Goal: Task Accomplishment & Management: Manage account settings

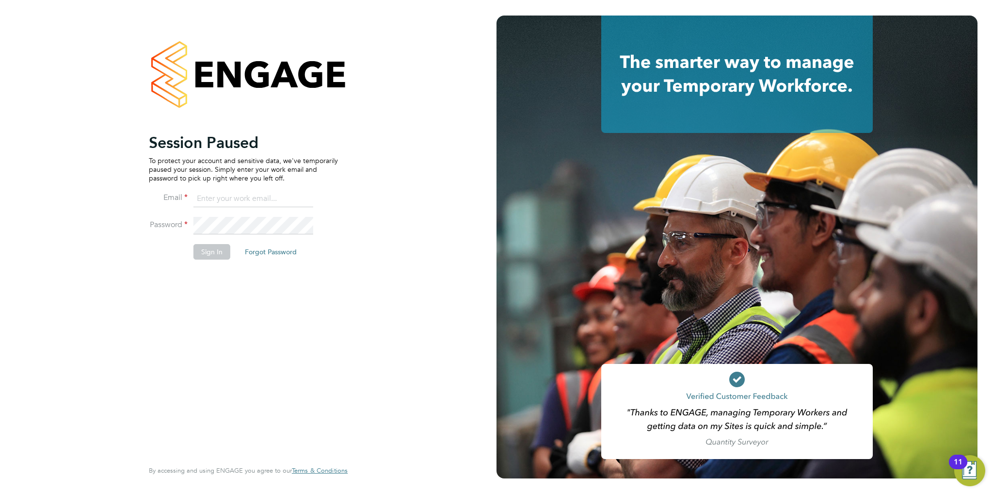
type input "tomharvey@ivyresourcegroup.com"
click at [210, 253] on button "Sign In" at bounding box center [212, 252] width 37 height 16
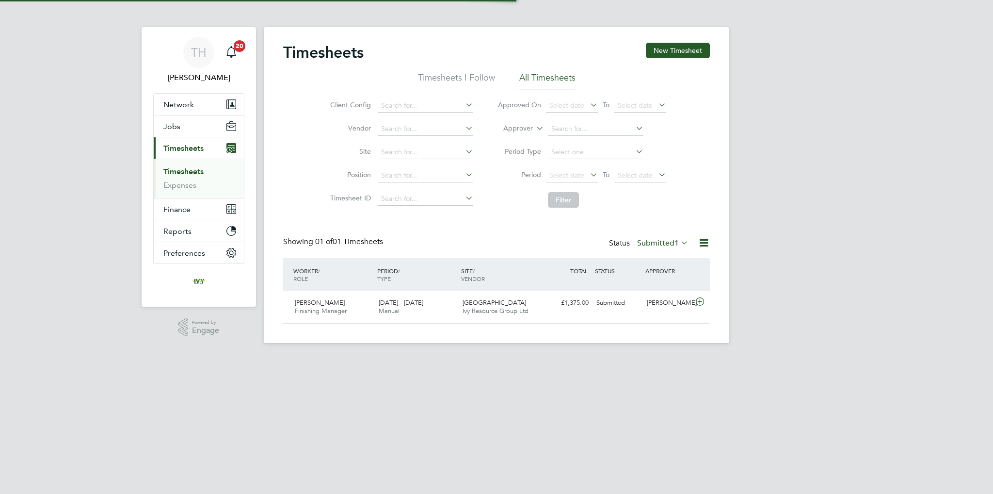
scroll to position [24, 84]
click at [192, 108] on span "Network" at bounding box center [178, 104] width 31 height 9
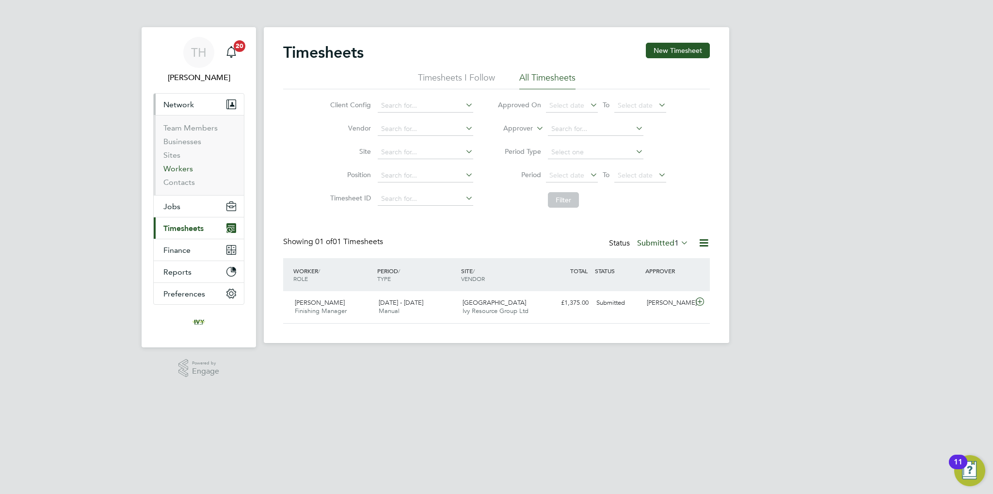
click at [188, 169] on link "Workers" at bounding box center [178, 168] width 30 height 9
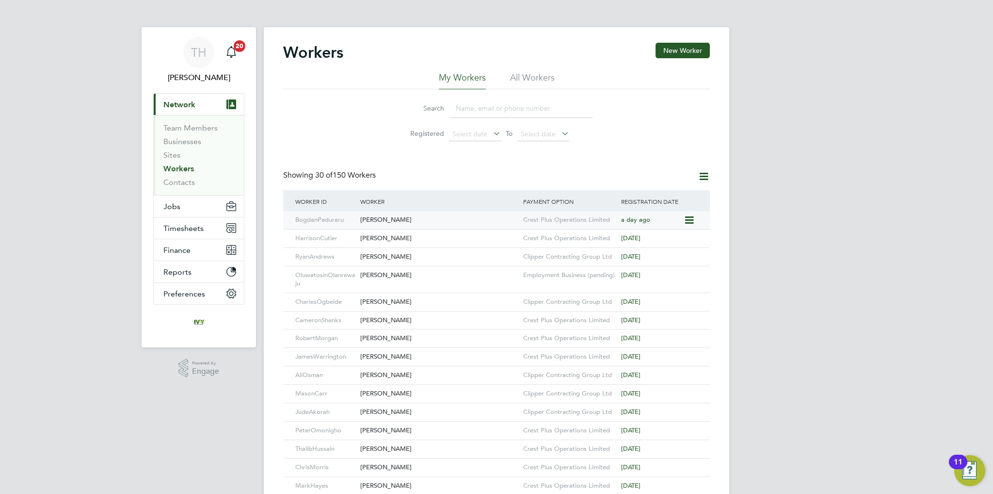
click at [472, 218] on div "[PERSON_NAME]" at bounding box center [439, 220] width 163 height 18
click at [394, 220] on div "[PERSON_NAME]" at bounding box center [439, 220] width 163 height 18
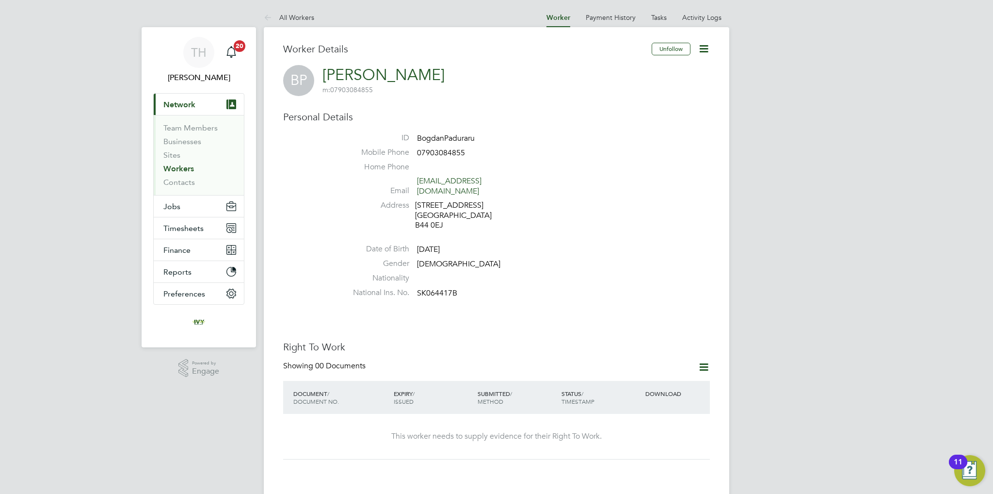
click at [702, 361] on icon at bounding box center [704, 367] width 12 height 12
click at [626, 382] on li "Add Right To Work Document" at bounding box center [650, 381] width 117 height 14
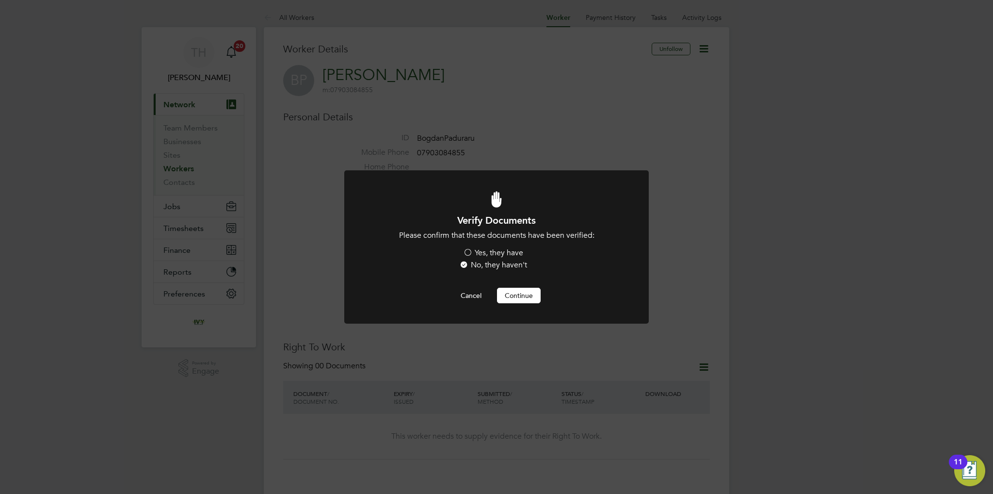
drag, startPoint x: 488, startPoint y: 255, endPoint x: 503, endPoint y: 269, distance: 19.9
click at [488, 255] on label "Yes, they have" at bounding box center [493, 253] width 60 height 10
click at [0, 0] on input "Yes, they have" at bounding box center [0, 0] width 0 height 0
click at [516, 294] on button "Continue" at bounding box center [519, 296] width 44 height 16
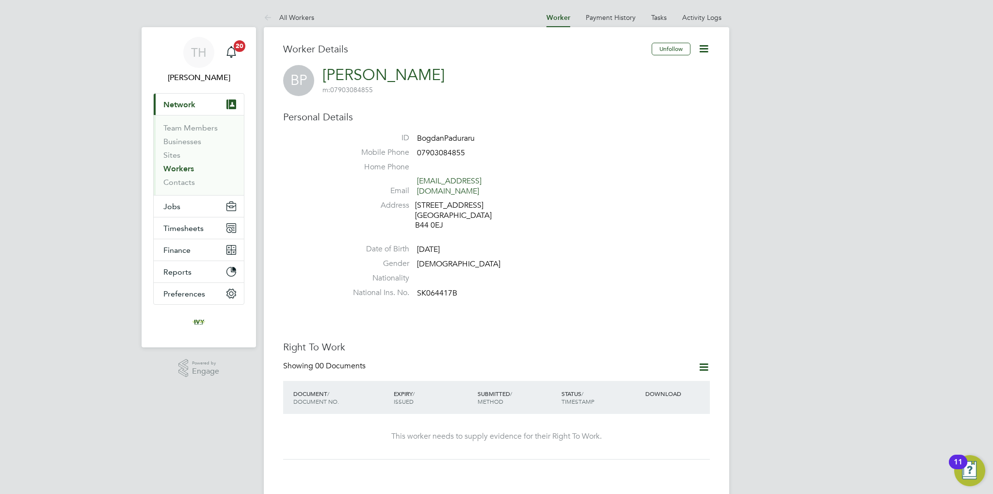
click at [549, 273] on li "Nationality" at bounding box center [525, 280] width 369 height 15
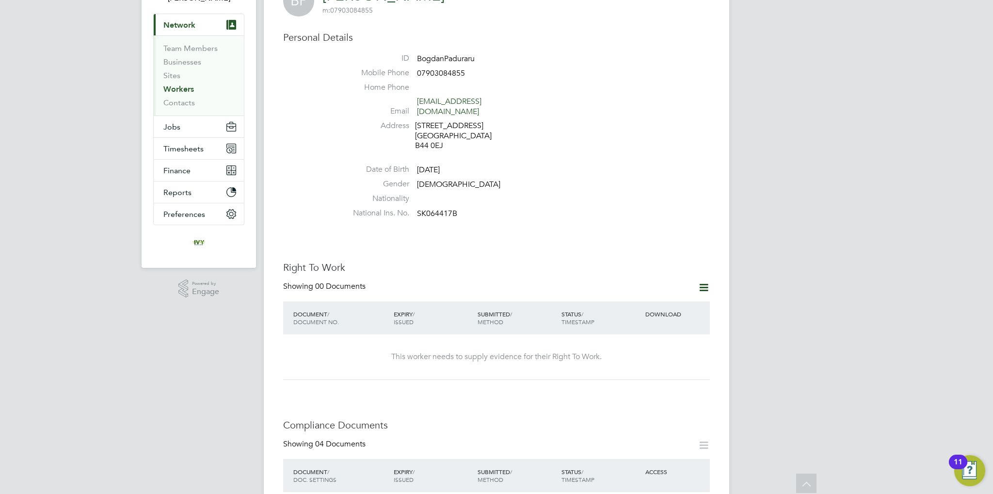
scroll to position [49, 0]
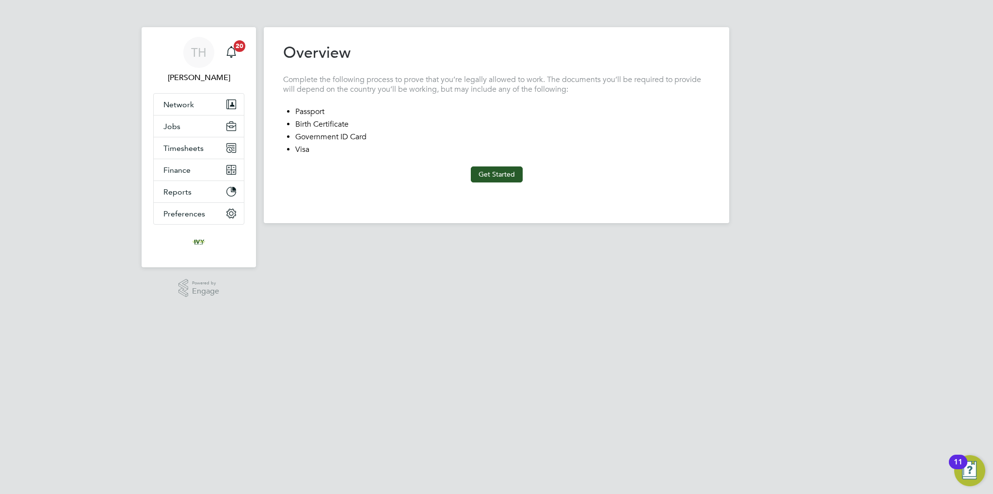
click at [508, 167] on button "Get Started" at bounding box center [497, 174] width 52 height 16
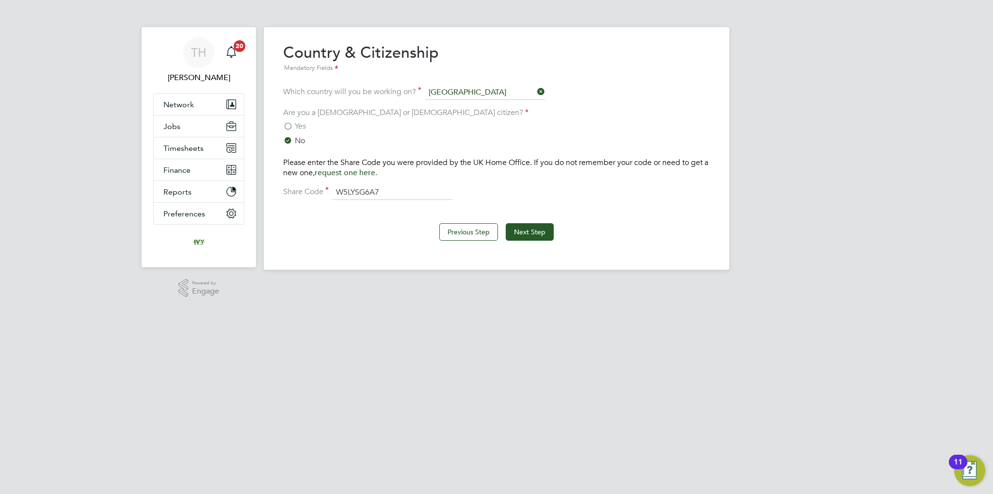
click at [532, 220] on div "Previous Step Next Step" at bounding box center [496, 230] width 427 height 39
click at [532, 226] on button "Next Step" at bounding box center [530, 231] width 48 height 17
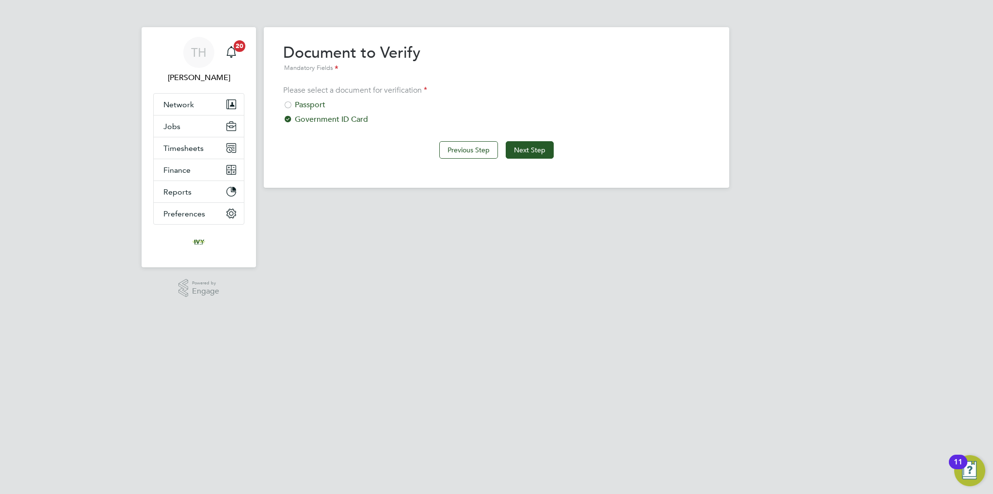
click at [309, 105] on div "Passport" at bounding box center [496, 105] width 427 height 10
click at [508, 141] on button "Next Step" at bounding box center [530, 149] width 48 height 17
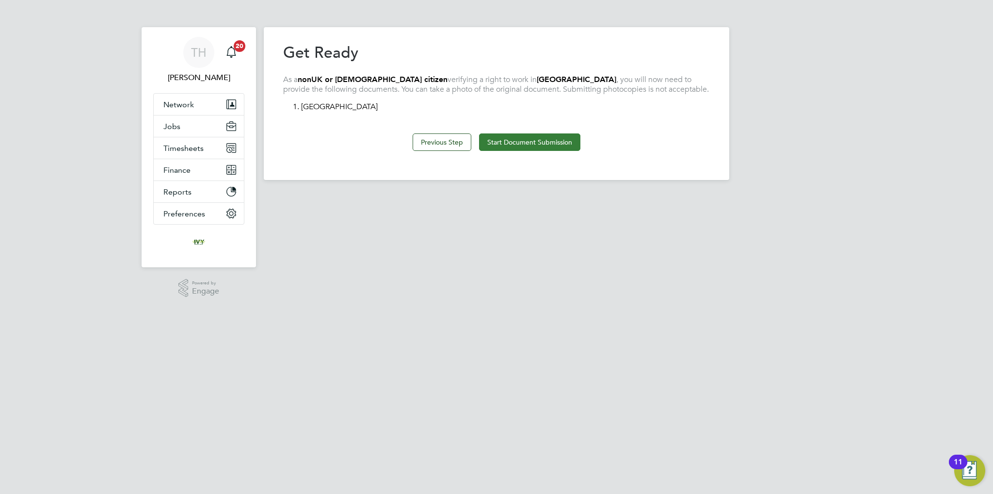
click at [516, 141] on button "Start Document Submission" at bounding box center [529, 141] width 101 height 17
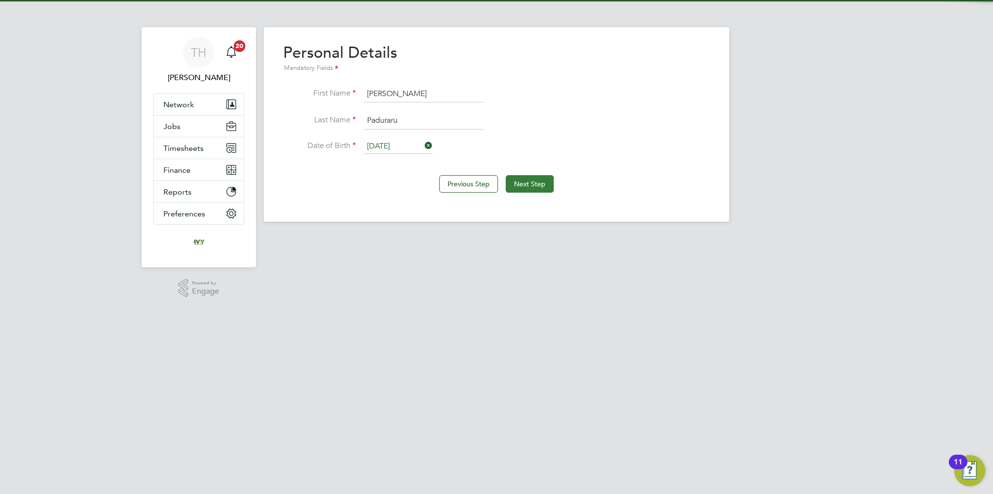
click at [518, 189] on button "Next Step" at bounding box center [530, 183] width 48 height 17
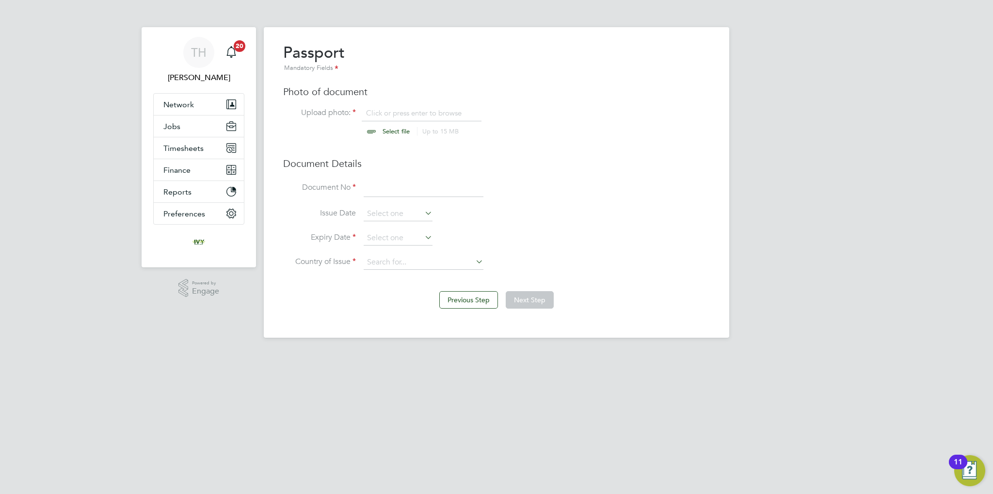
scroll to position [13, 120]
click at [388, 129] on input "file" at bounding box center [405, 122] width 152 height 29
type input "C:\fakepath\BP PP.jpg"
click at [404, 191] on input at bounding box center [424, 187] width 120 height 17
type input "060647730"
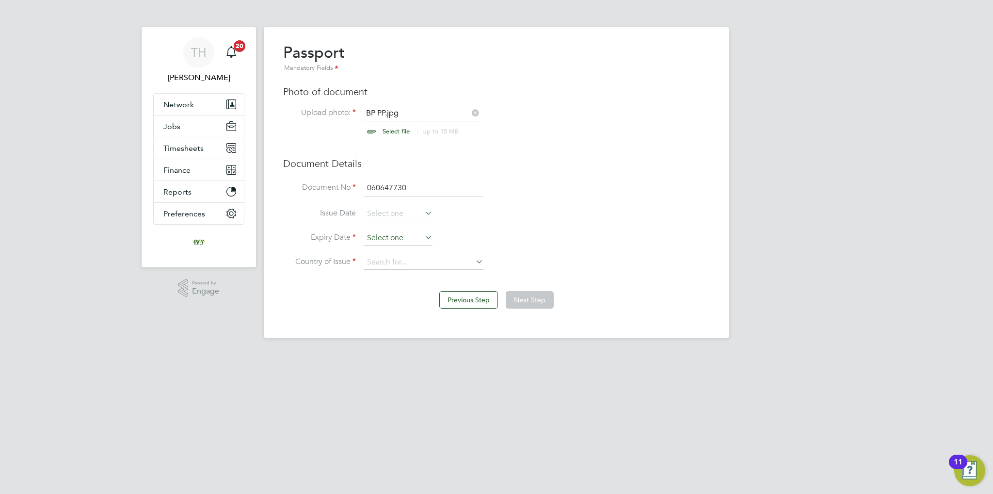
click at [401, 232] on input at bounding box center [398, 238] width 69 height 15
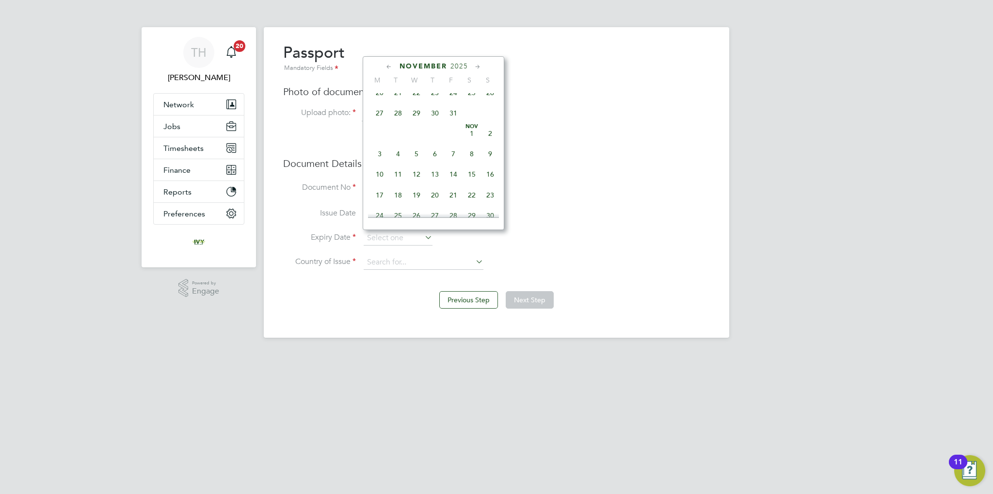
scroll to position [420, 0]
click at [381, 121] on span "3" at bounding box center [380, 112] width 18 height 18
type input "[DATE]"
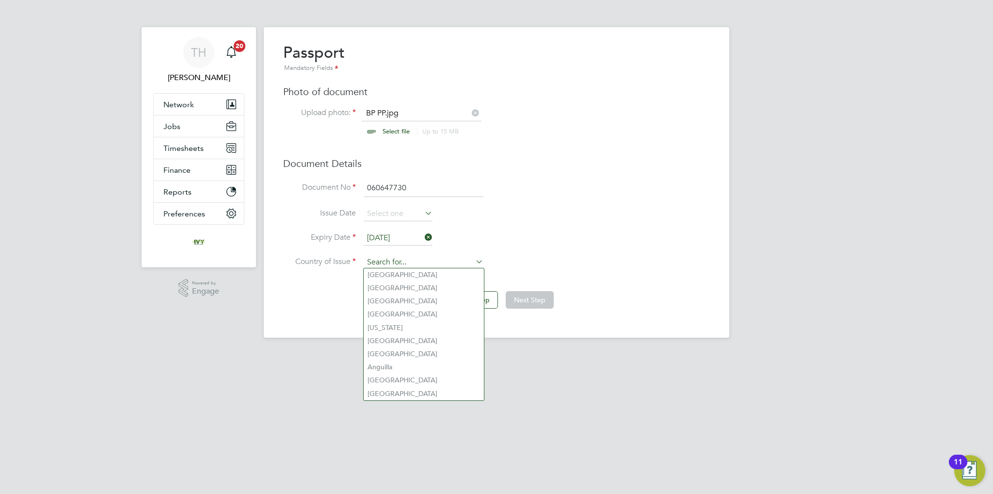
click at [398, 260] on input at bounding box center [424, 262] width 120 height 15
click at [404, 262] on input at bounding box center [424, 262] width 120 height 15
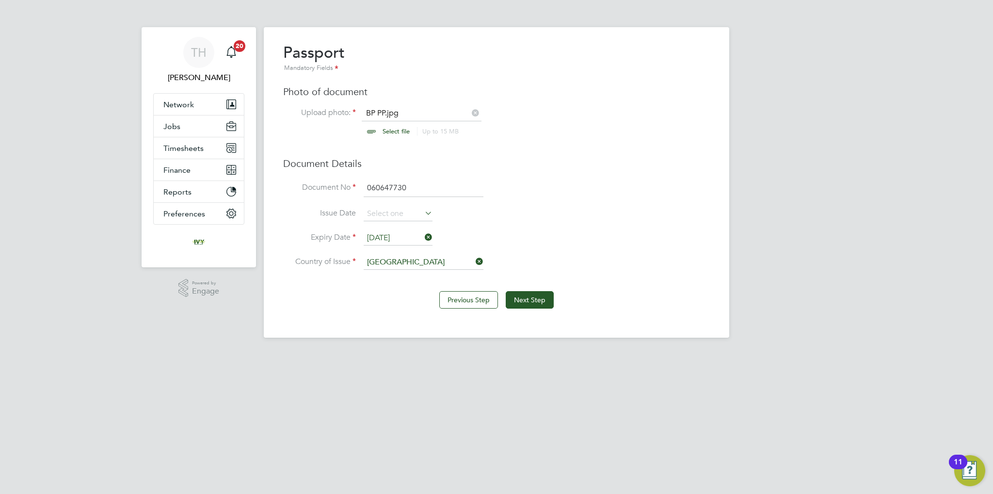
click at [404, 273] on li "Romania" at bounding box center [424, 274] width 120 height 13
type input "Romania"
click at [528, 296] on button "Next Step" at bounding box center [530, 299] width 48 height 17
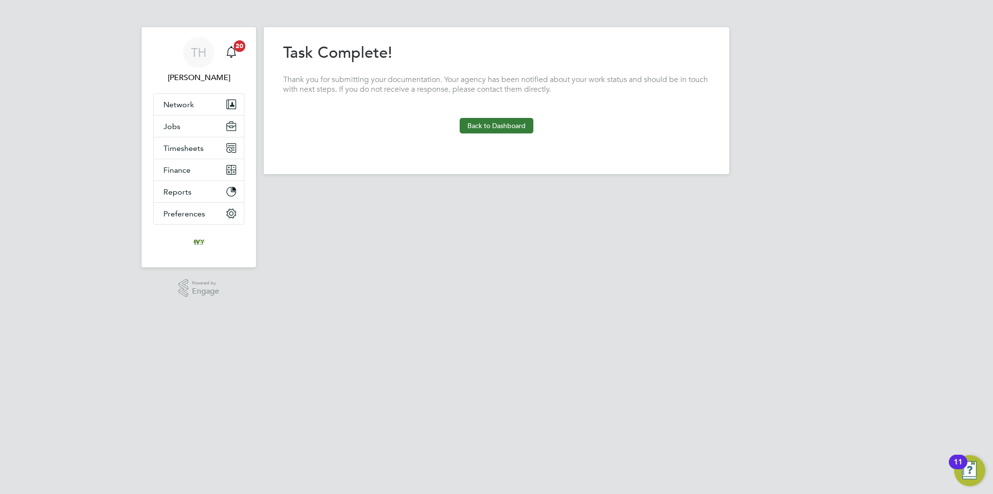
click at [481, 119] on button "Back to Dashboard" at bounding box center [497, 126] width 74 height 16
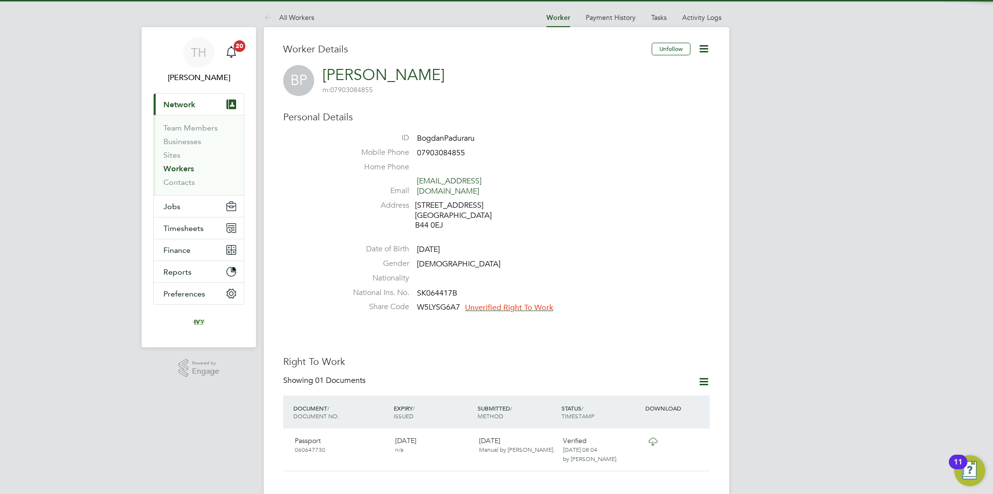
click at [499, 303] on span "Unverified Right To Work" at bounding box center [509, 308] width 88 height 10
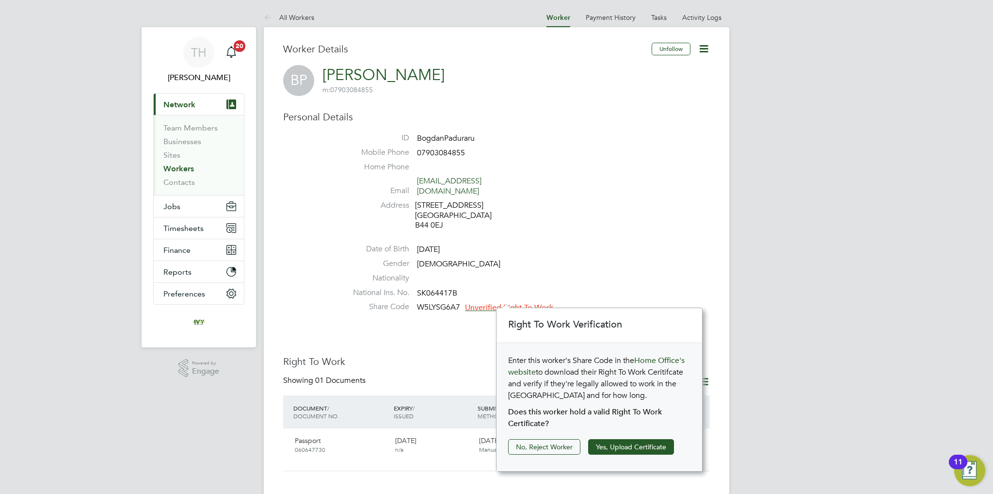
scroll to position [10, 88]
click at [600, 439] on button "Yes, Upload Certificate" at bounding box center [631, 447] width 86 height 16
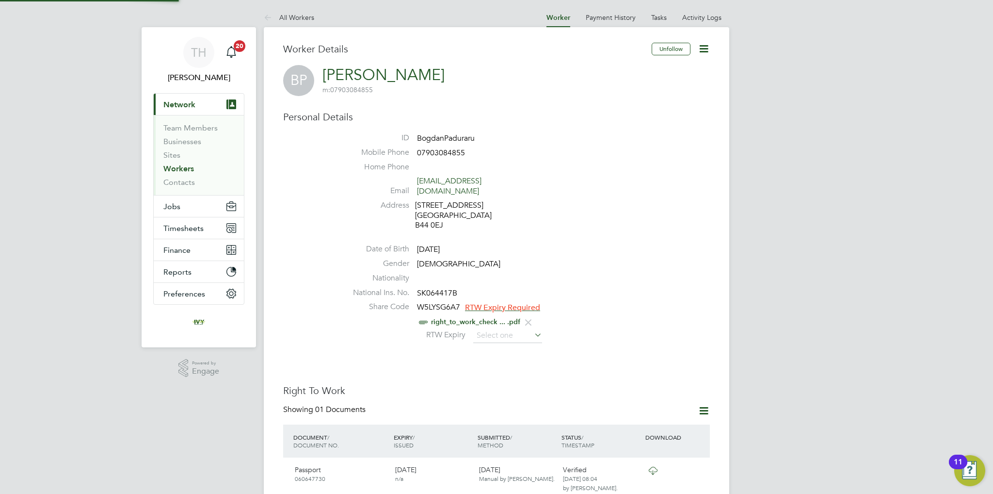
scroll to position [35, 206]
click at [499, 328] on input at bounding box center [507, 335] width 69 height 15
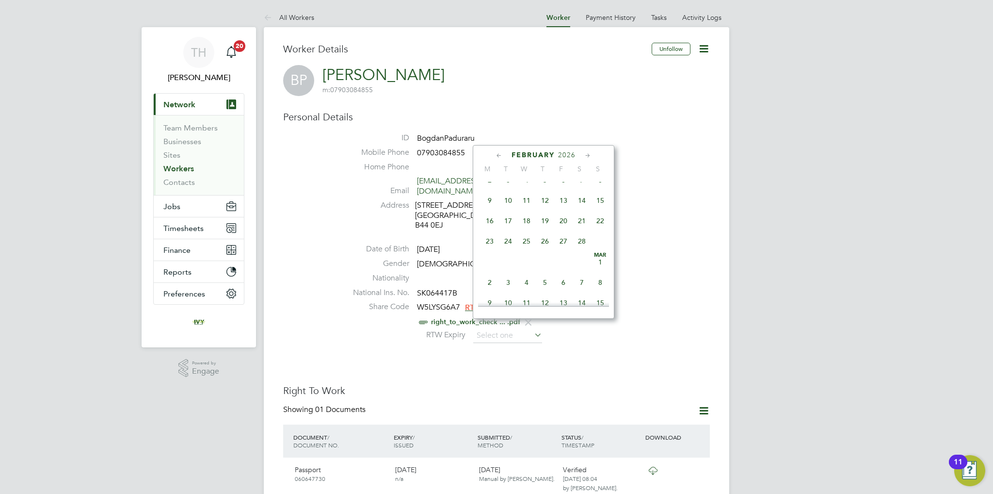
scroll to position [844, 0]
click at [569, 154] on div "March 2026" at bounding box center [543, 154] width 131 height 9
click at [564, 154] on span "2026" at bounding box center [560, 155] width 17 height 8
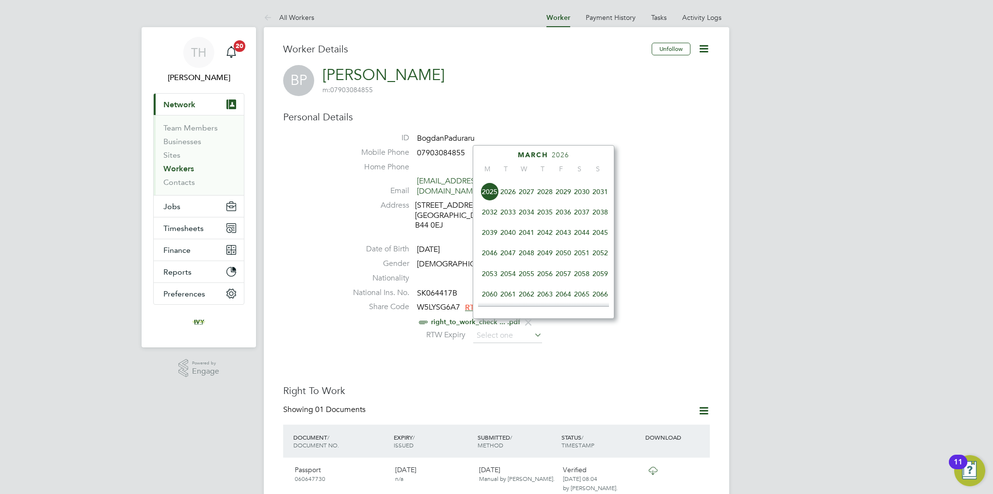
scroll to position [308, 0]
click at [560, 239] on span "2043" at bounding box center [563, 231] width 18 height 18
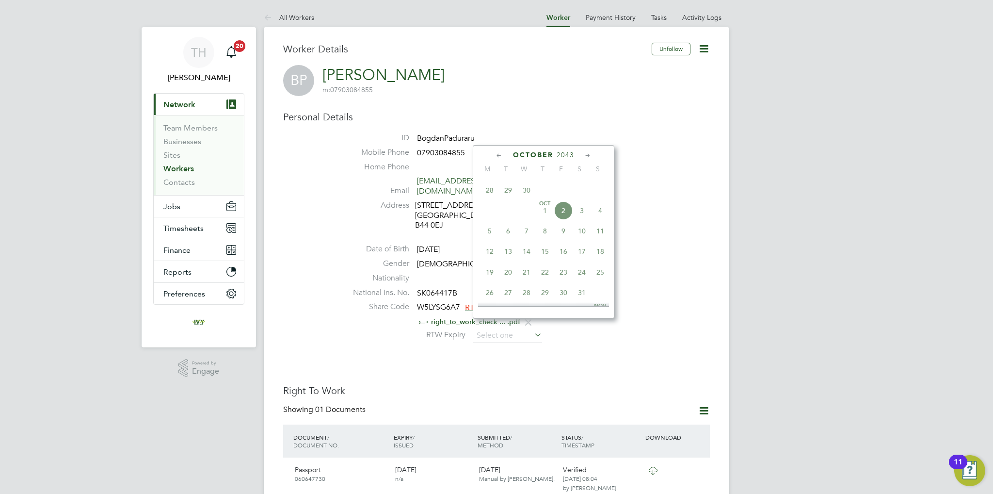
click at [556, 152] on div "October 2043" at bounding box center [543, 154] width 131 height 9
drag, startPoint x: 566, startPoint y: 161, endPoint x: 566, endPoint y: 155, distance: 6.3
click at [566, 158] on div "October 2043 M T W T F S S Jul 1 2 3 4 5 6 7 8 9 10 11 12 13 14 15 16 17 18 19 …" at bounding box center [544, 232] width 142 height 174
click at [565, 154] on span "2043" at bounding box center [565, 155] width 17 height 8
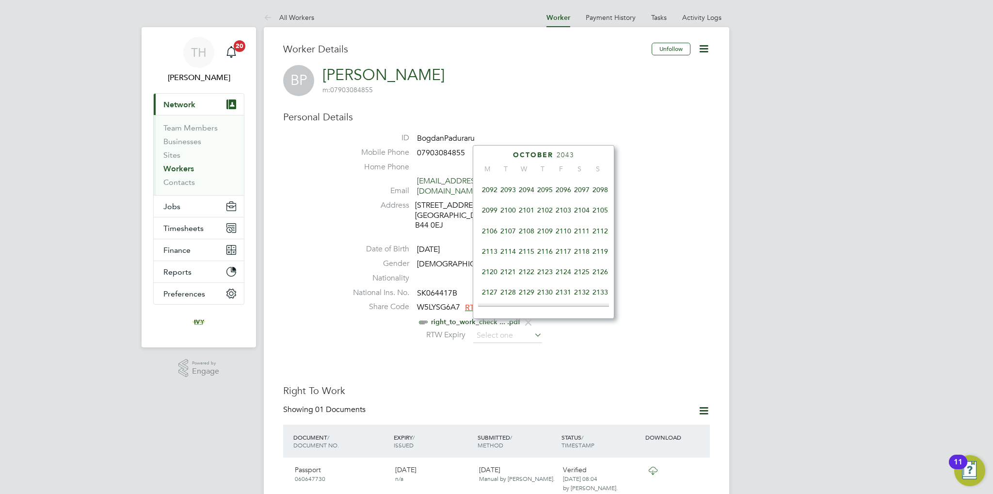
scroll to position [454, 0]
click at [562, 235] on span "2110" at bounding box center [563, 229] width 18 height 18
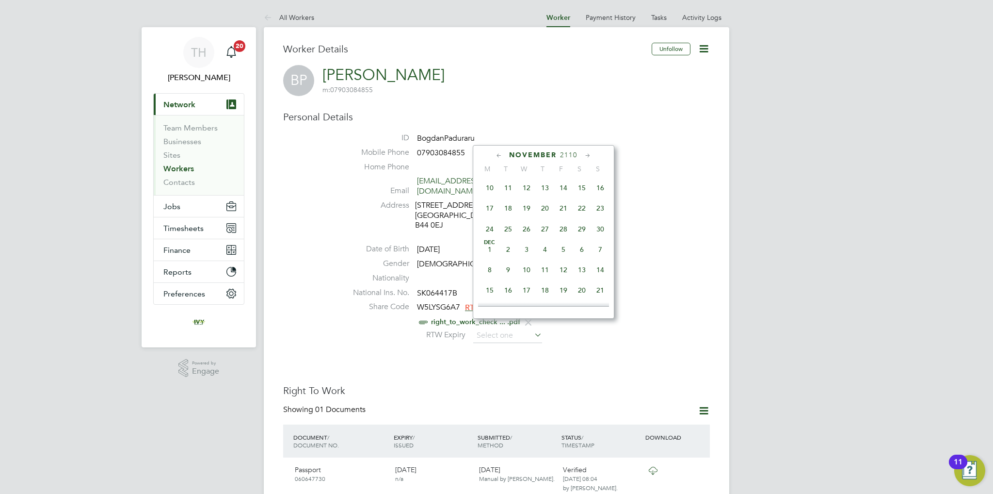
click at [565, 259] on span "5" at bounding box center [563, 249] width 18 height 18
type input "[DATE]"
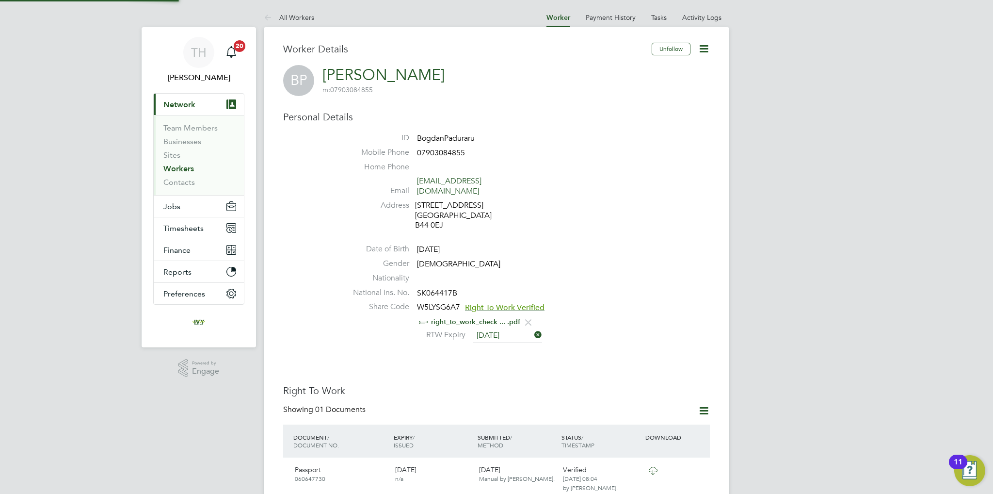
scroll to position [10, 80]
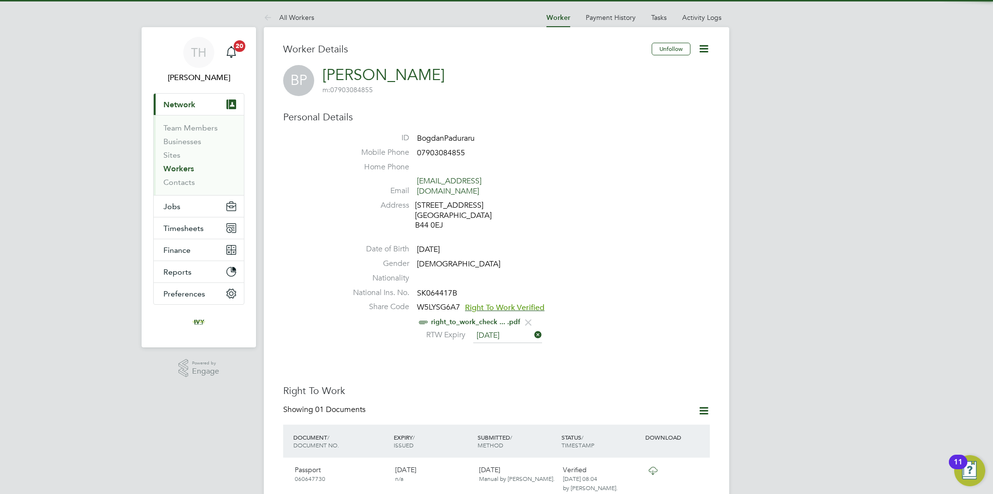
click at [614, 332] on div "RTW Expiry 05 Dec 2110" at bounding box center [525, 335] width 369 height 15
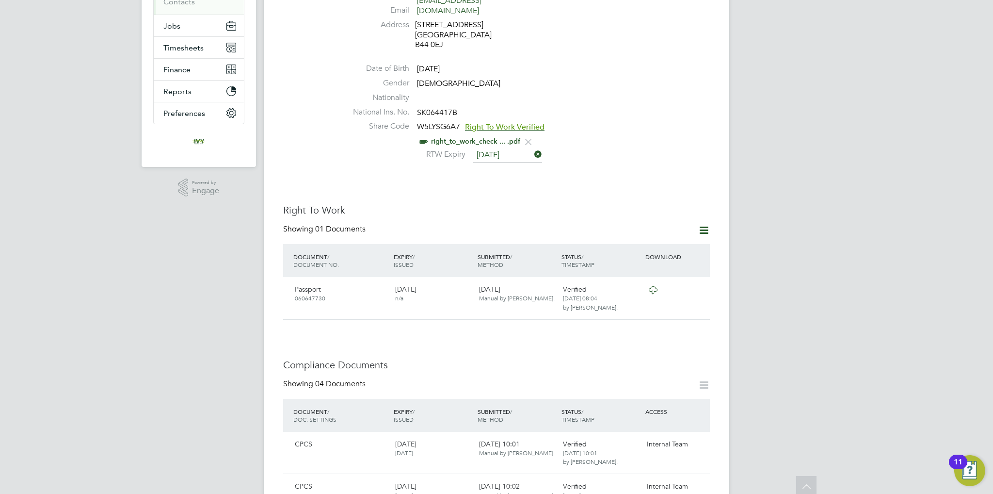
scroll to position [243, 0]
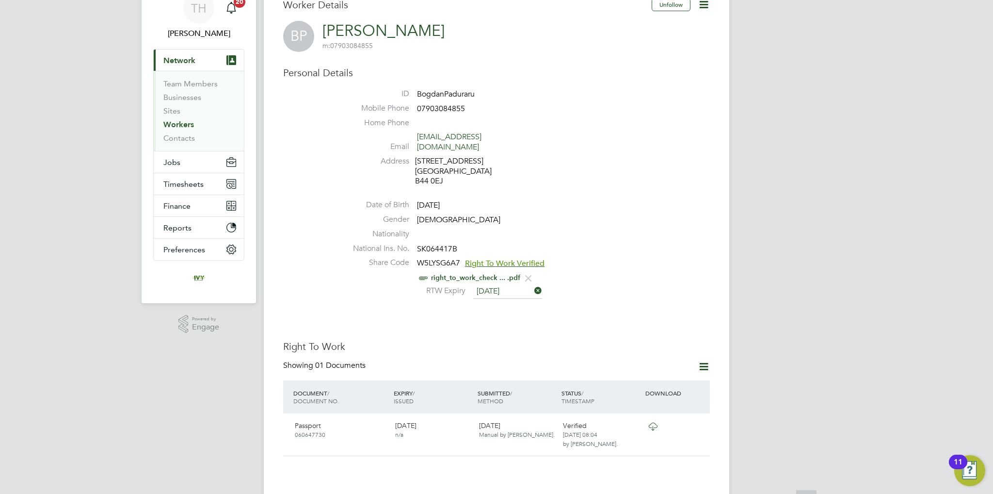
scroll to position [97, 0]
